Goal: Information Seeking & Learning: Learn about a topic

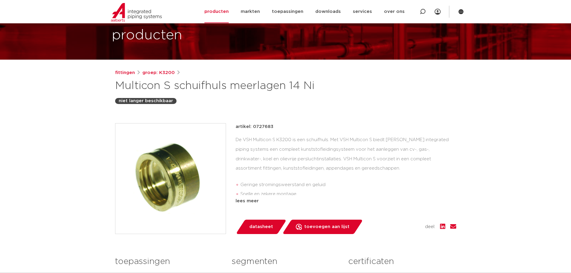
scroll to position [40, 0]
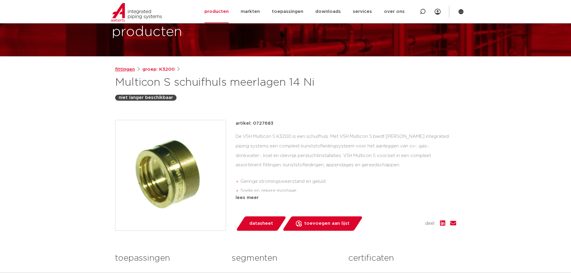
click at [126, 67] on link "fittingen" at bounding box center [125, 69] width 20 height 7
click at [154, 68] on link "groep: K3200" at bounding box center [158, 69] width 32 height 7
